Goal: Information Seeking & Learning: Learn about a topic

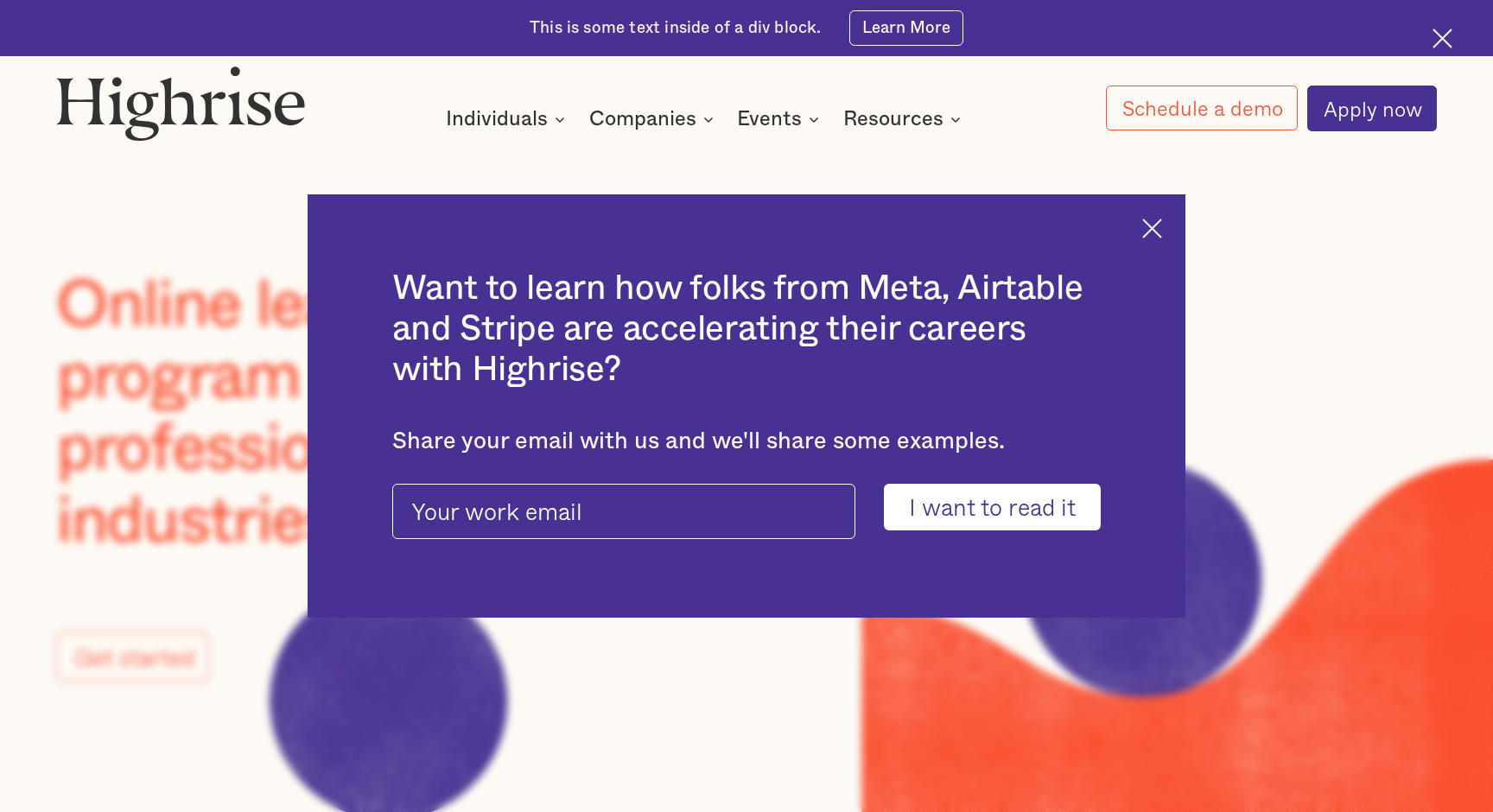
click at [1142, 225] on img at bounding box center [1152, 228] width 20 height 20
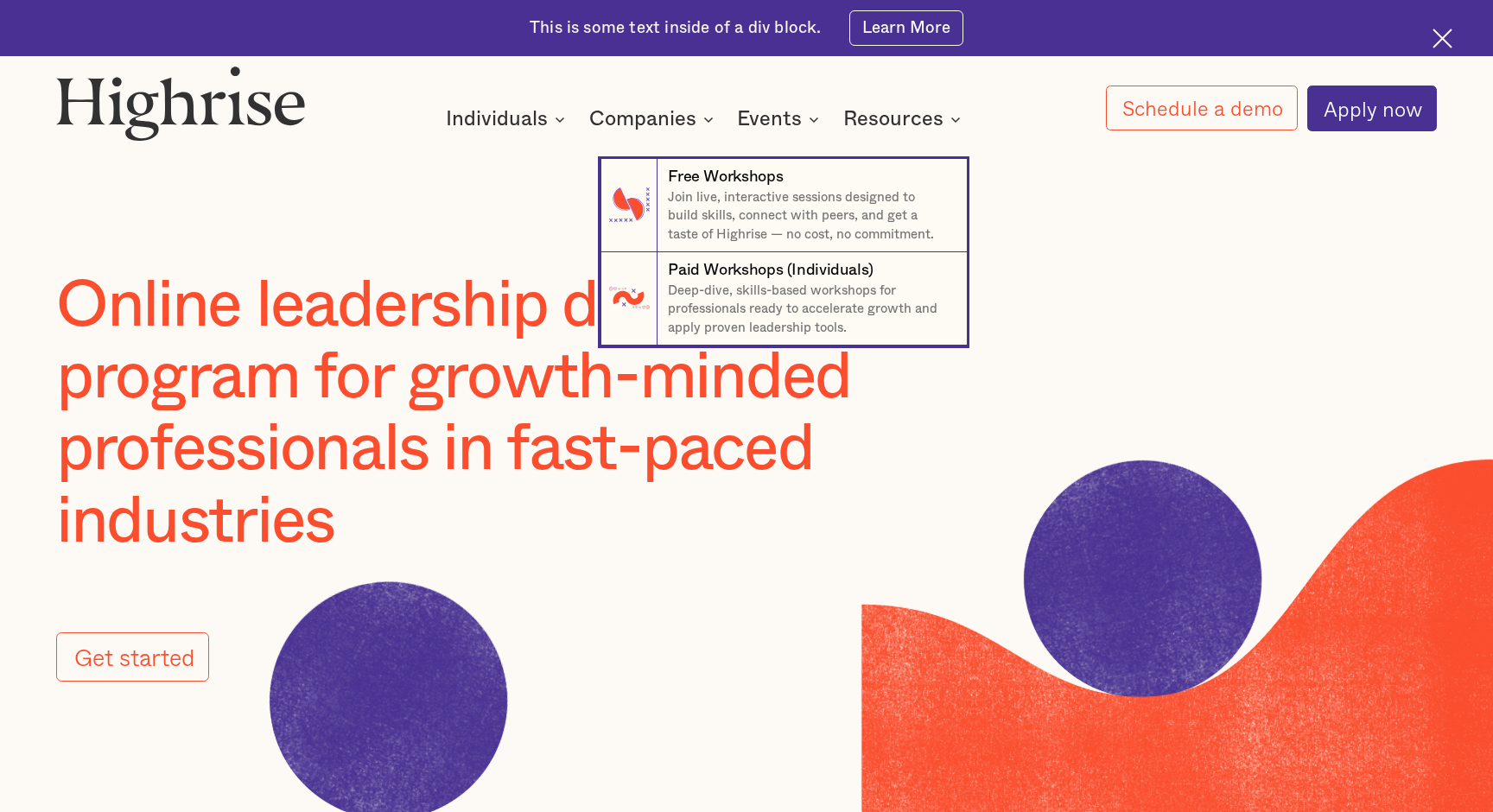
click at [624, 124] on nav "7 Free Workshops Join live, interactive sessions designed to build skills, conn…" at bounding box center [746, 232] width 1037 height 223
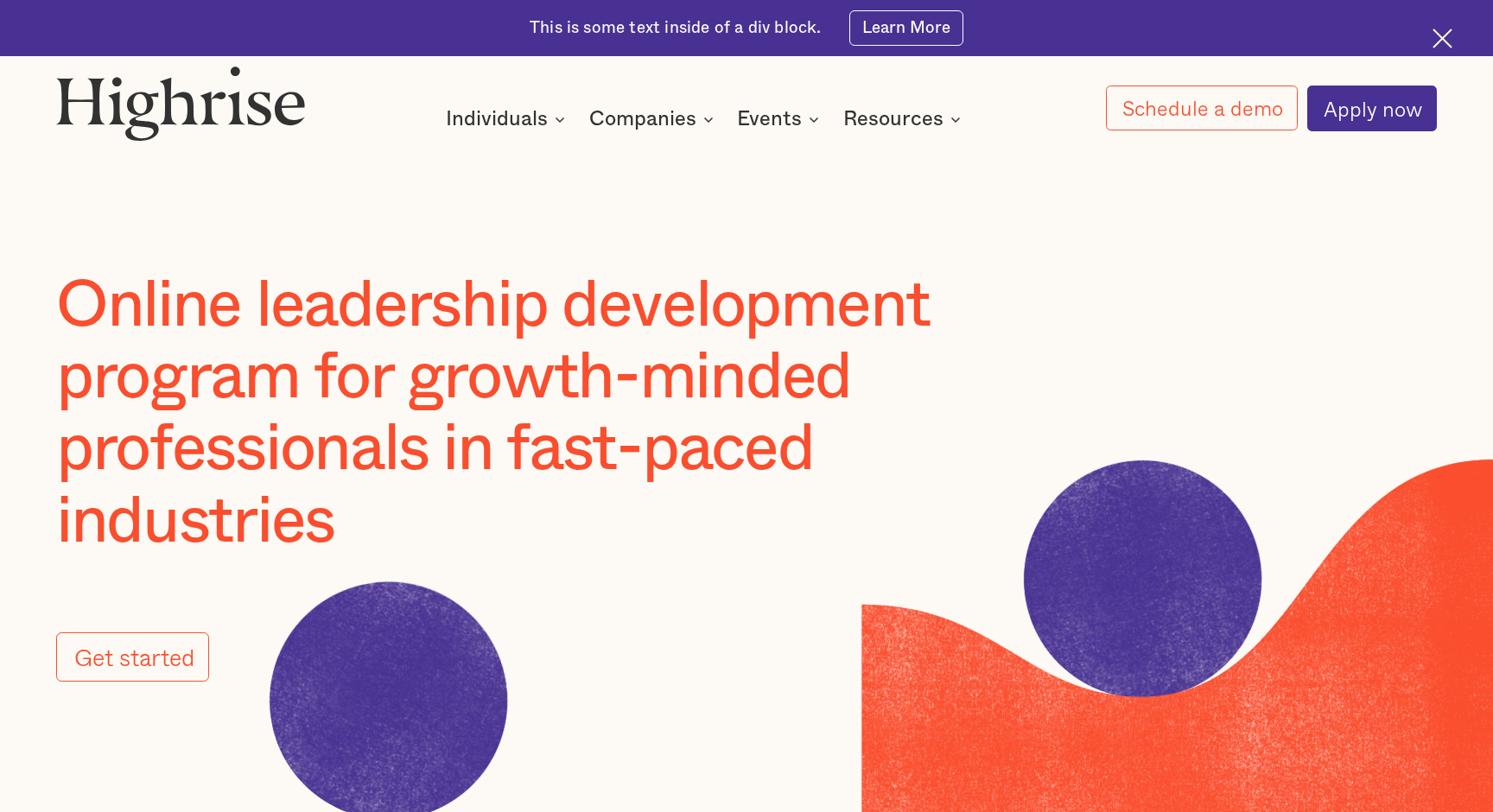
scroll to position [3189, 0]
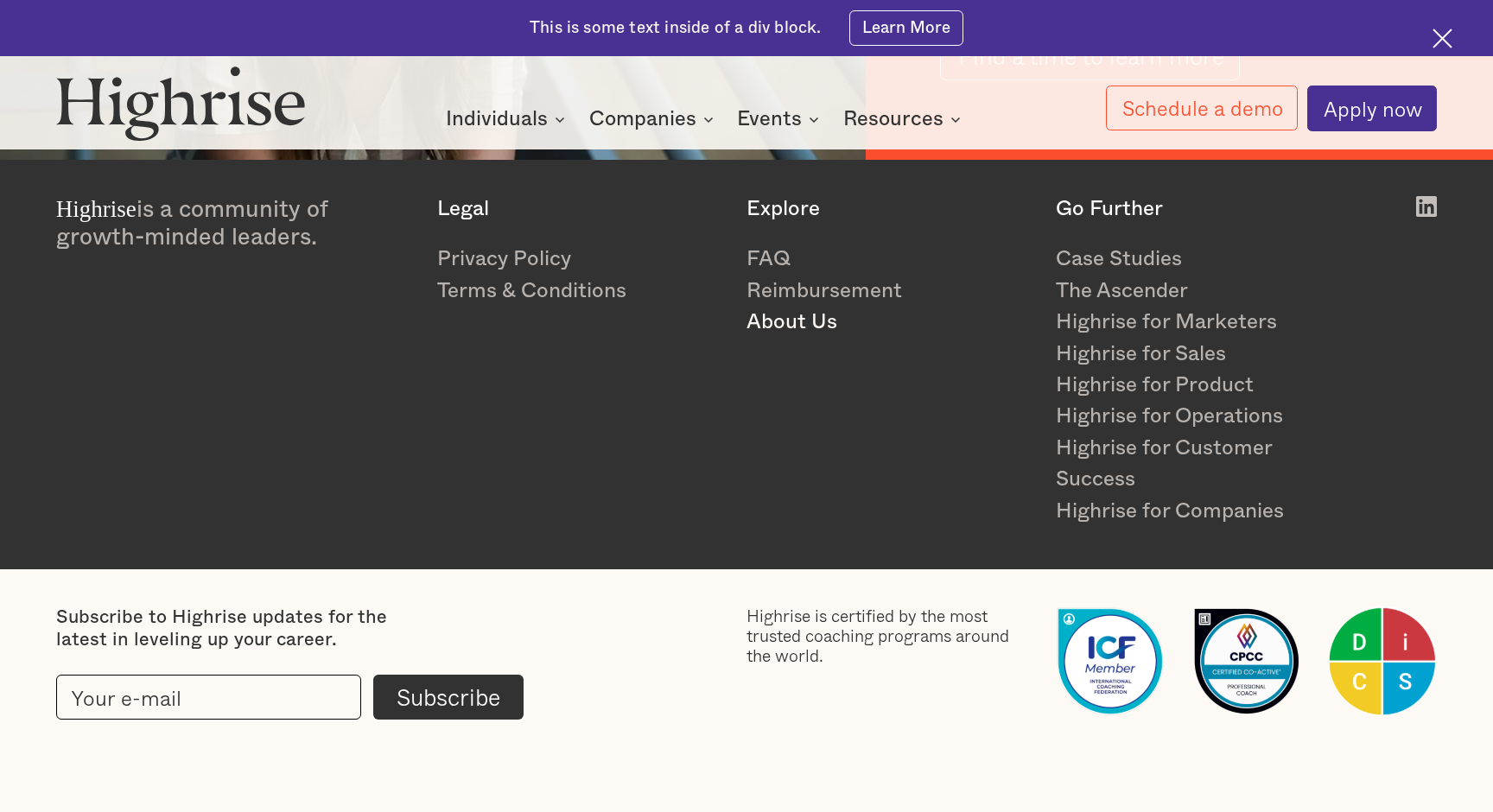
click at [757, 320] on link "About Us" at bounding box center [889, 322] width 286 height 31
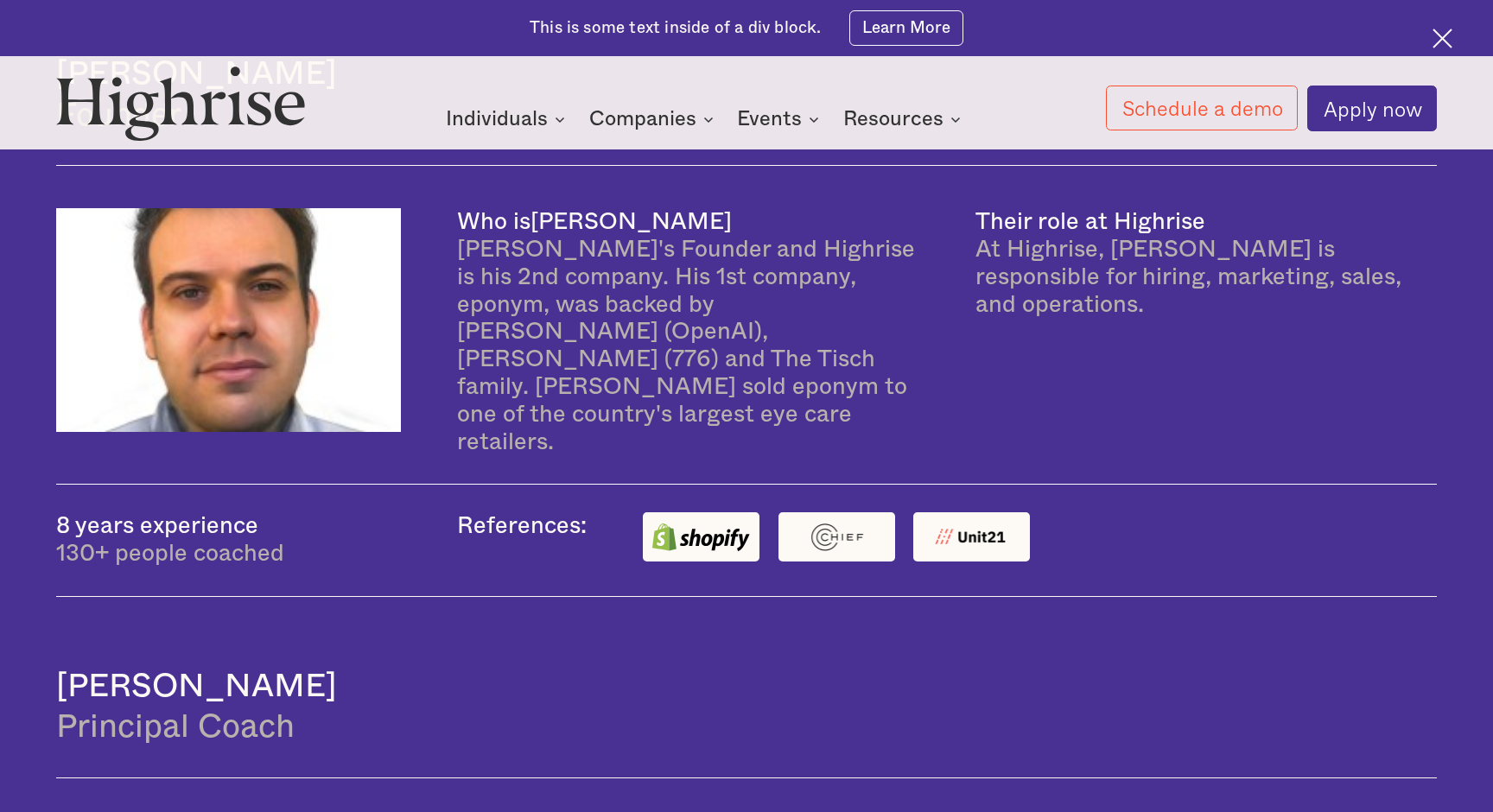
scroll to position [1226, 0]
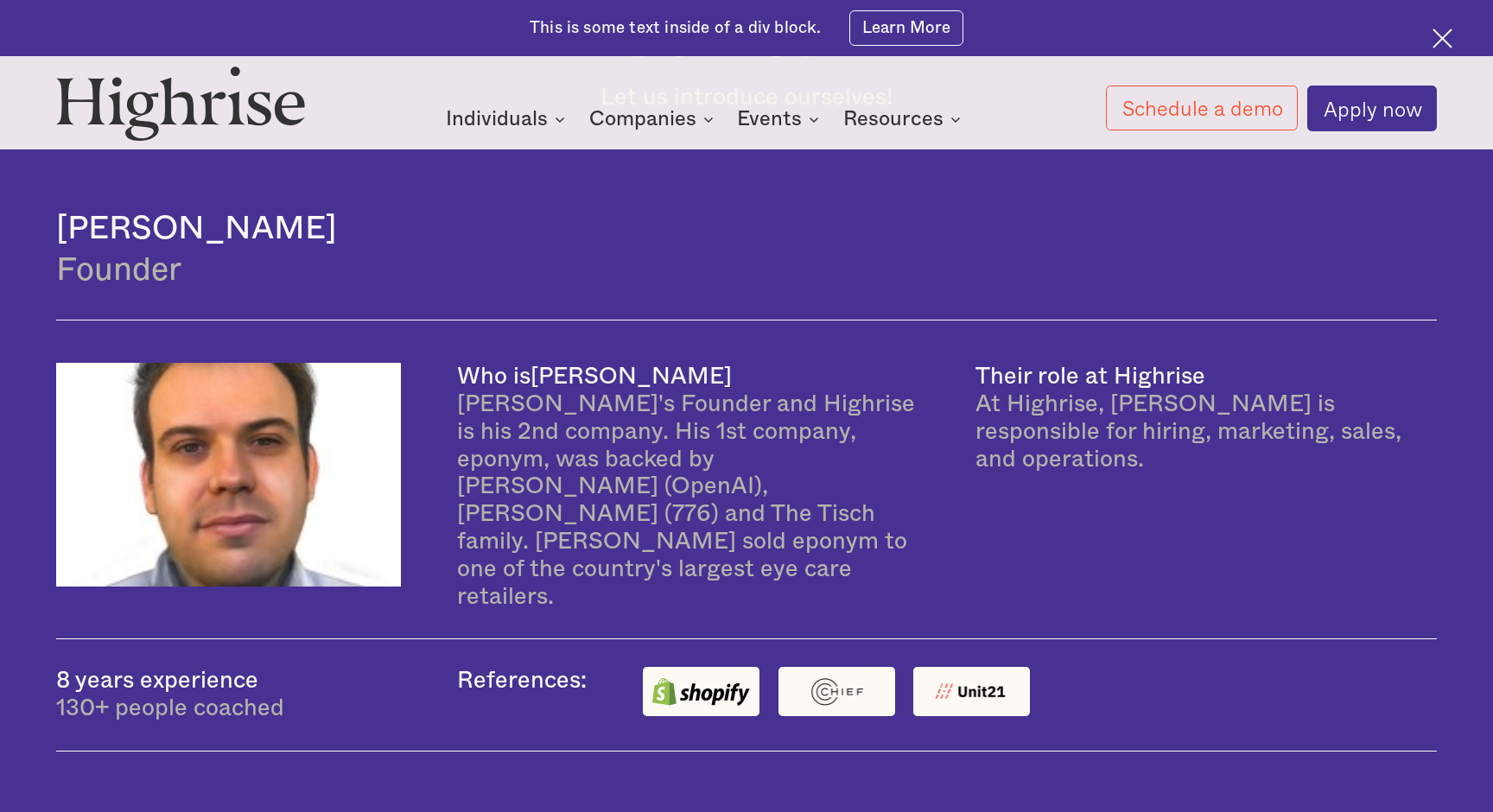
click at [700, 679] on img at bounding box center [700, 691] width 97 height 37
click at [851, 672] on img at bounding box center [835, 691] width 88 height 37
click at [1018, 418] on div "At Highrise, Andrew is responsible for hiring, marketing, sales, and operations." at bounding box center [1205, 431] width 462 height 83
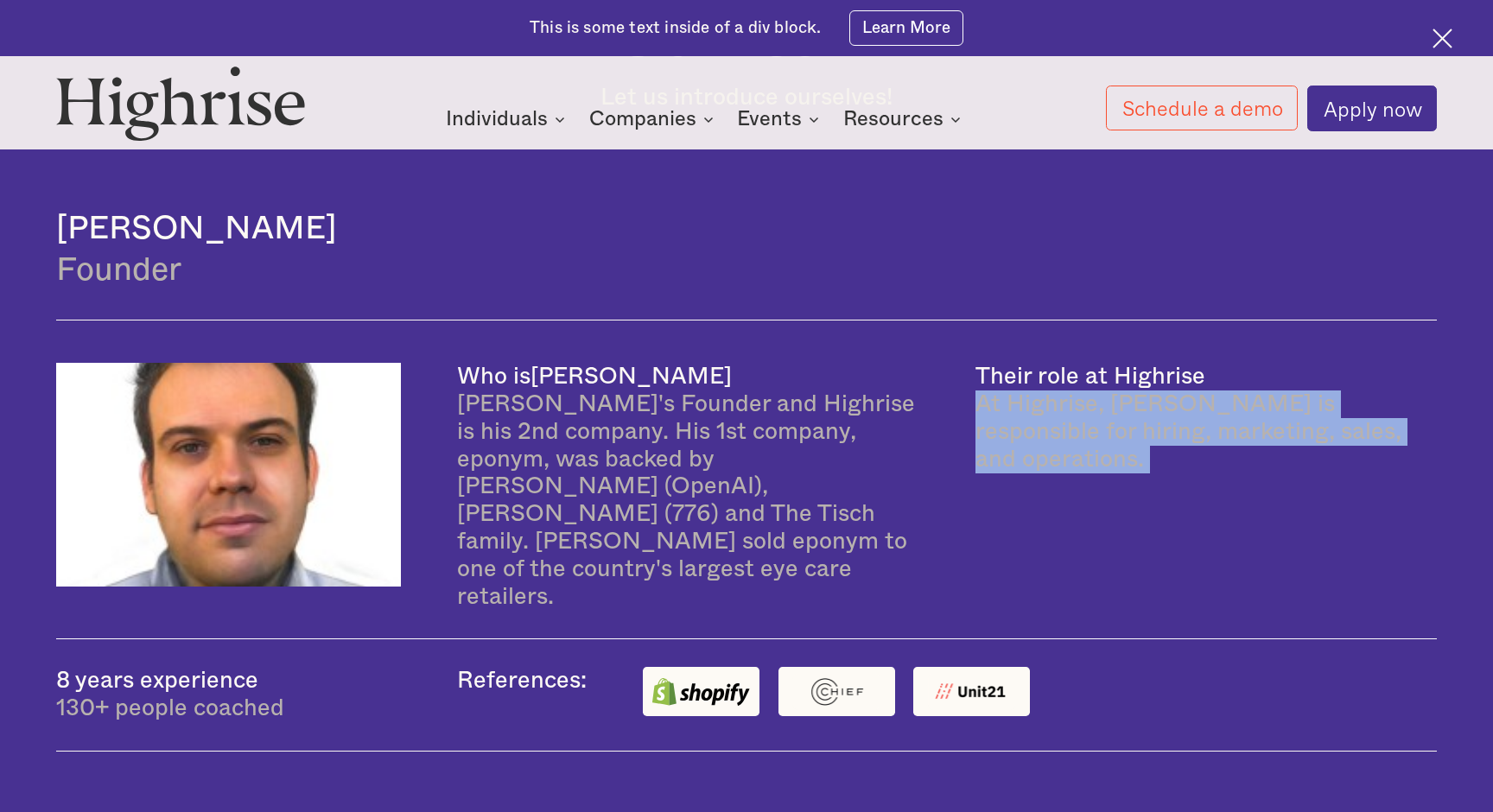
click at [1018, 418] on div "At Highrise, Andrew is responsible for hiring, marketing, sales, and operations." at bounding box center [1205, 431] width 462 height 83
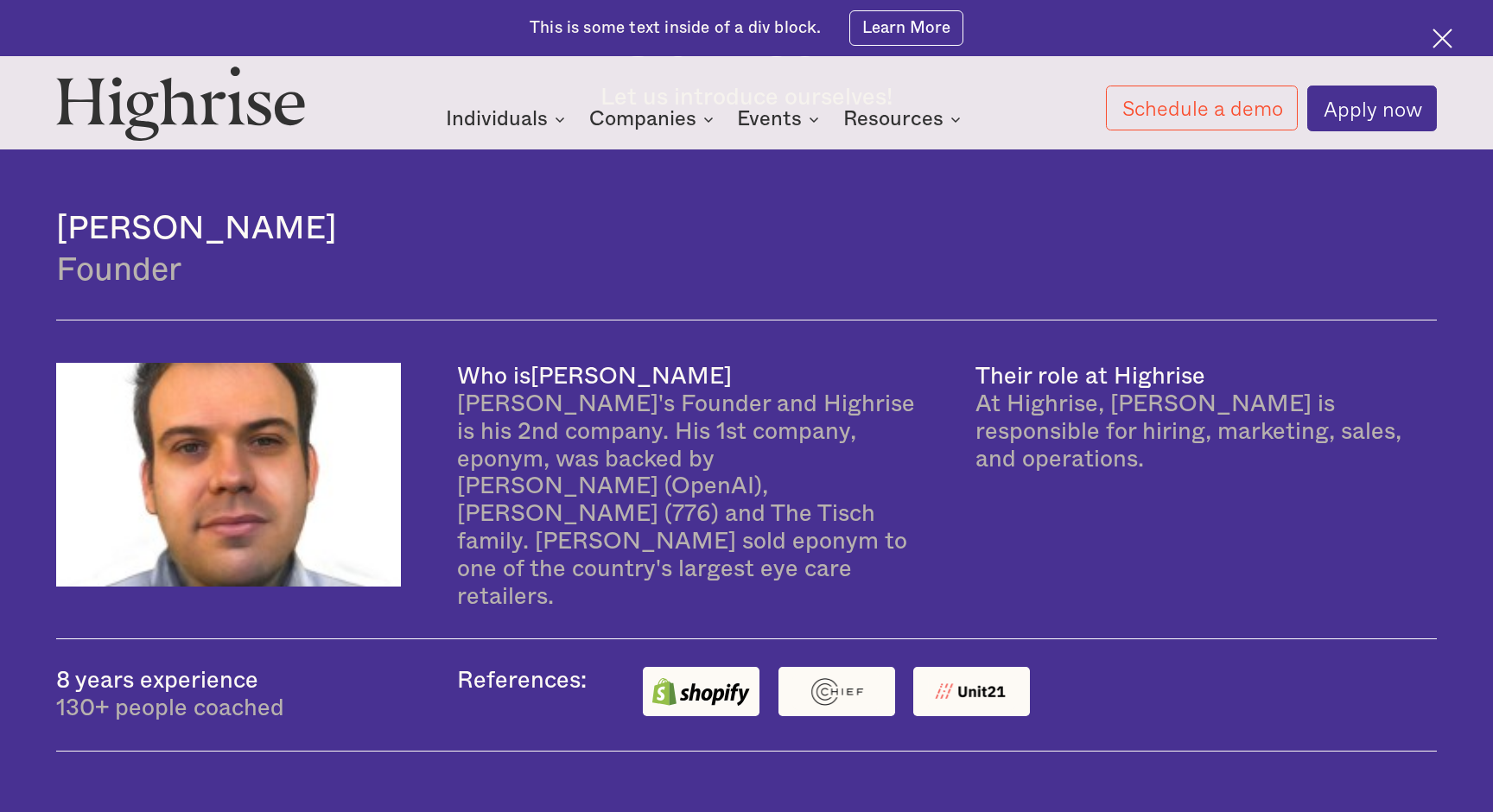
click at [705, 438] on div "Andrew Highrise's Founder and Highrise is his 2nd company. His 1st company, epo…" at bounding box center [687, 500] width 462 height 220
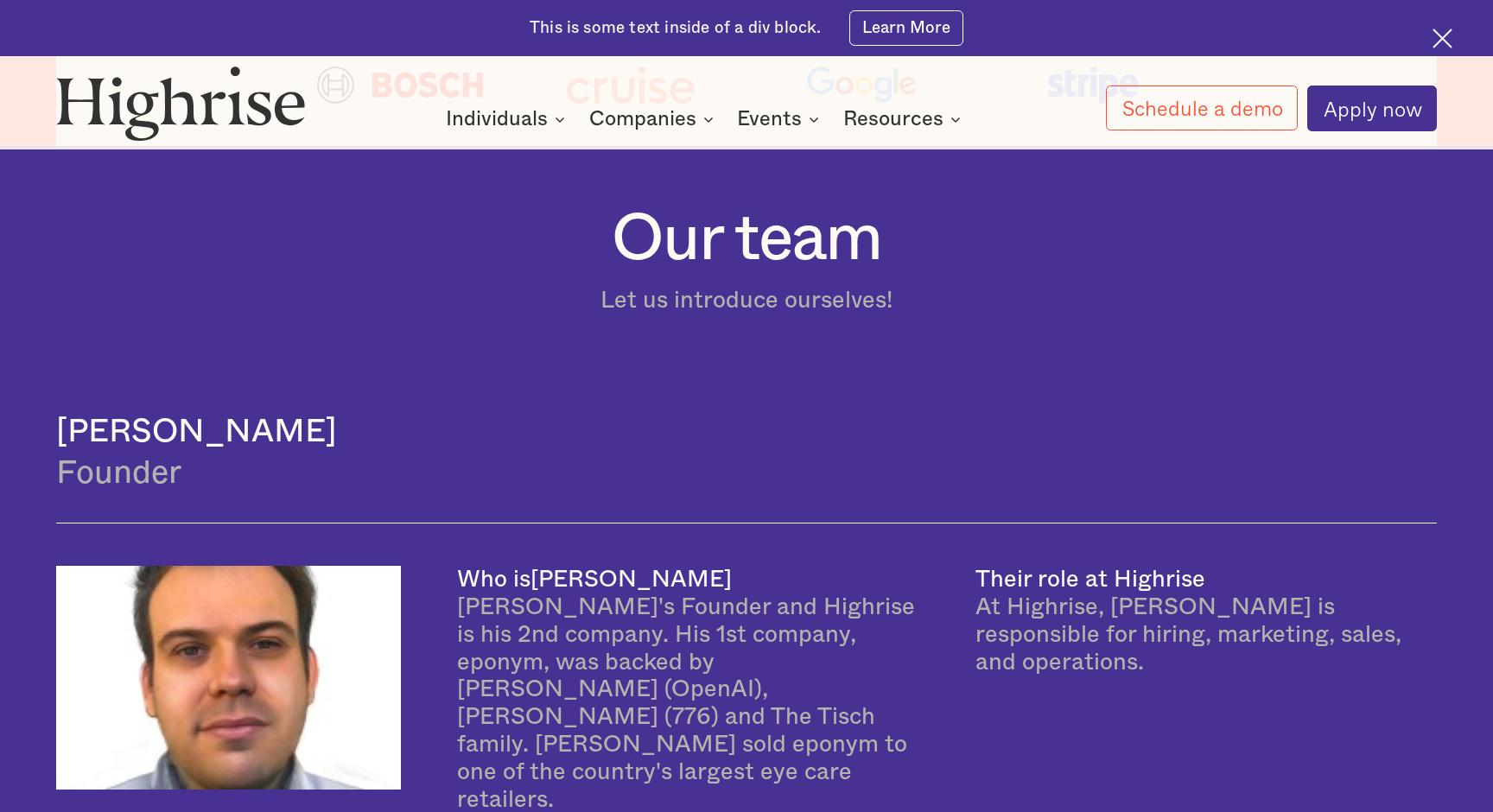
scroll to position [1211, 0]
